Goal: Transaction & Acquisition: Download file/media

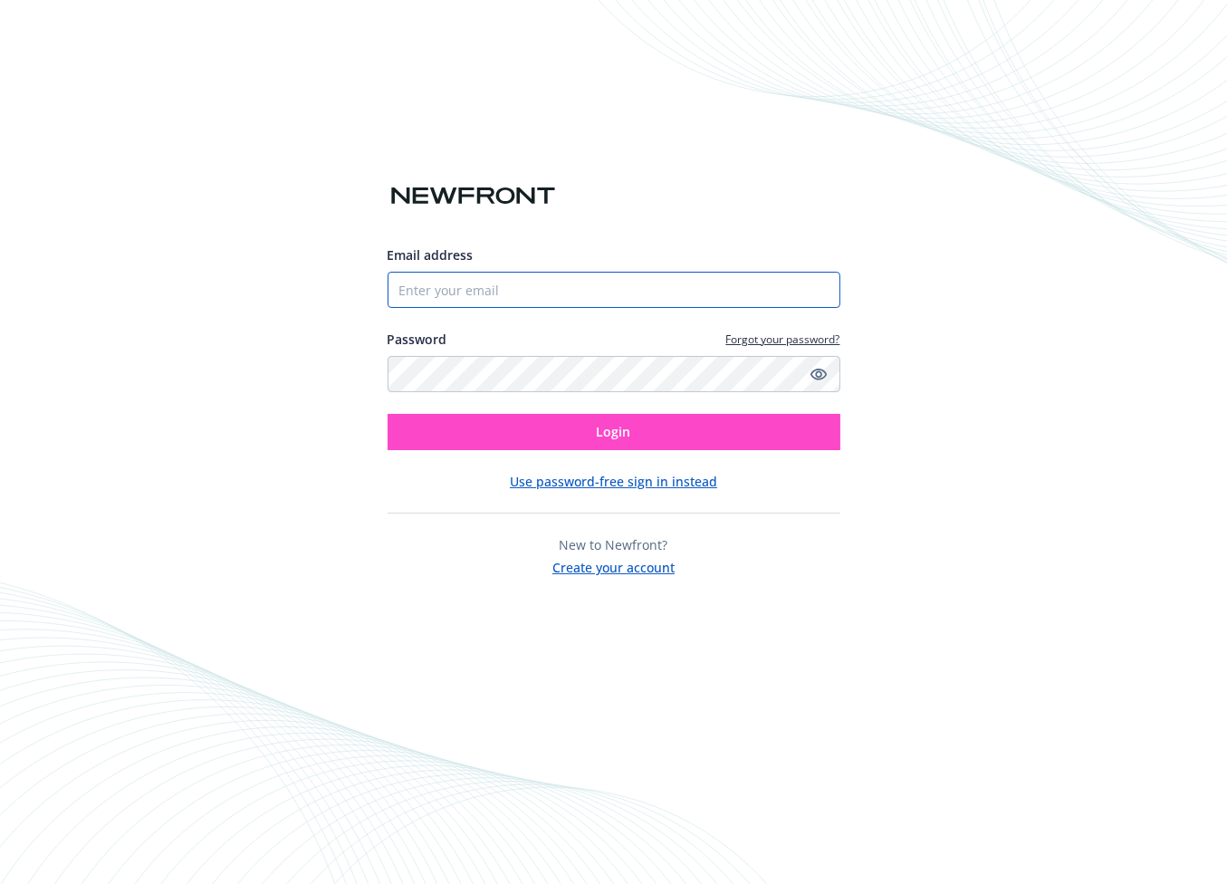
type input "[EMAIL_ADDRESS][DOMAIN_NAME]"
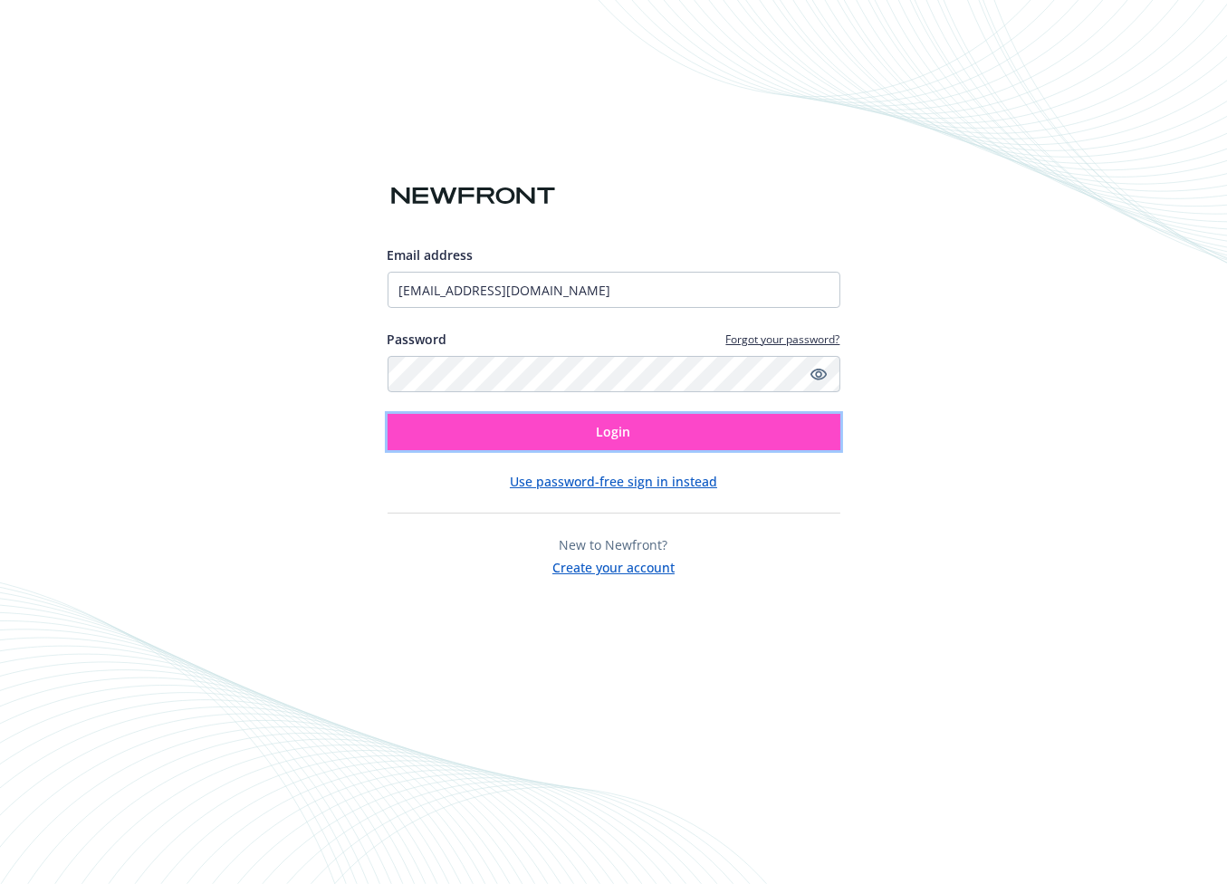
click at [617, 434] on span "Login" at bounding box center [614, 431] width 34 height 17
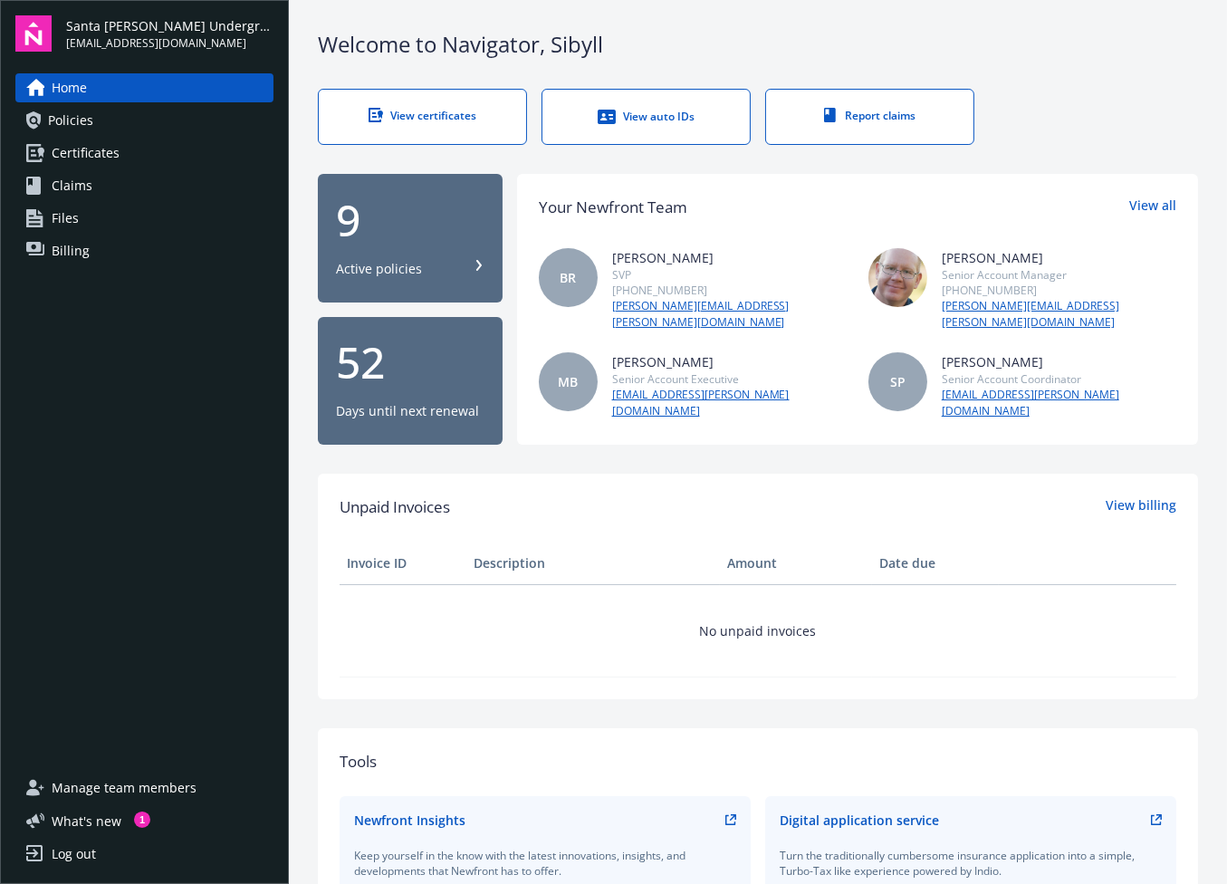
click at [426, 115] on div "View certificates" at bounding box center [422, 115] width 135 height 15
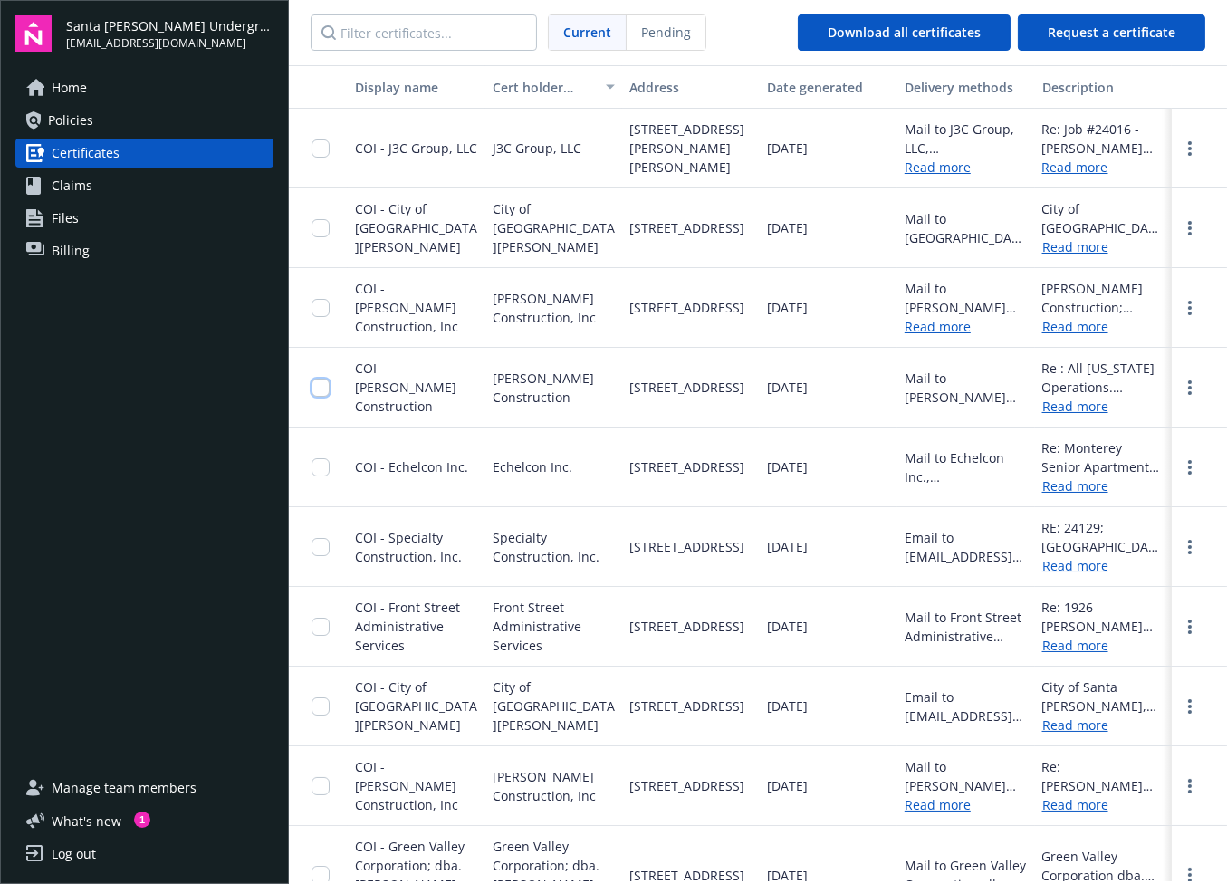
click at [321, 386] on input "checkbox" at bounding box center [321, 388] width 18 height 18
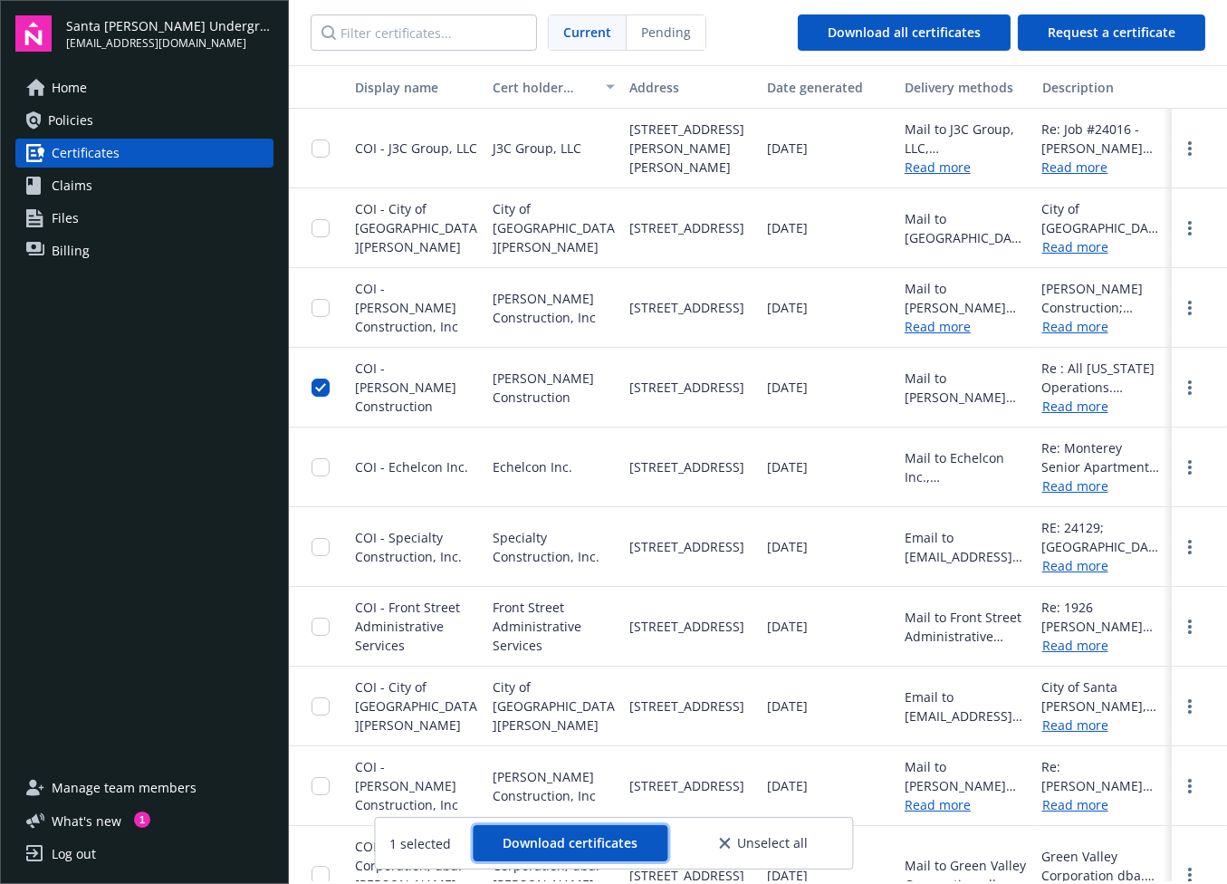
drag, startPoint x: 606, startPoint y: 836, endPoint x: 612, endPoint y: 796, distance: 40.4
click at [605, 835] on span "Download certificates" at bounding box center [570, 842] width 135 height 17
